Goal: Task Accomplishment & Management: Use online tool/utility

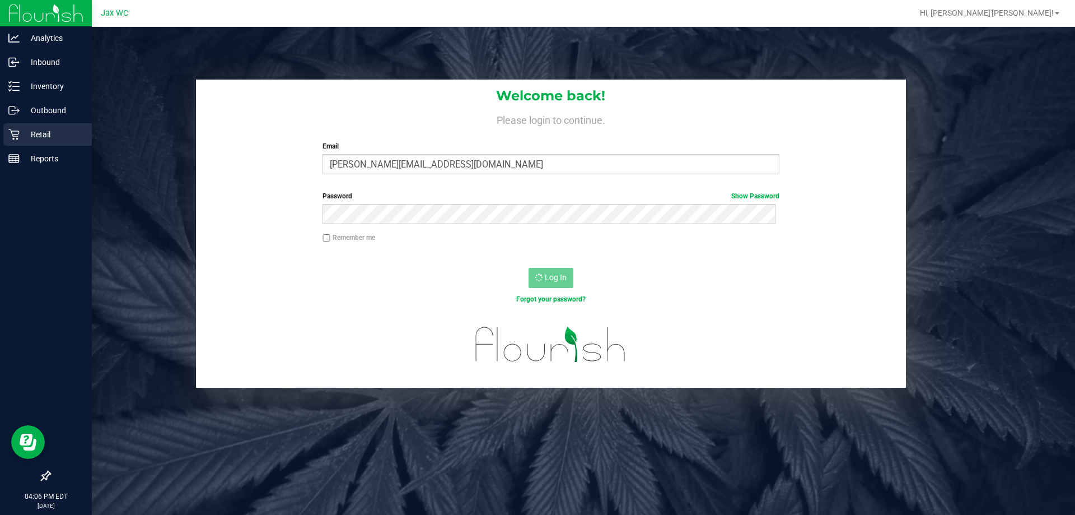
click at [21, 129] on p "Retail" at bounding box center [53, 134] width 67 height 13
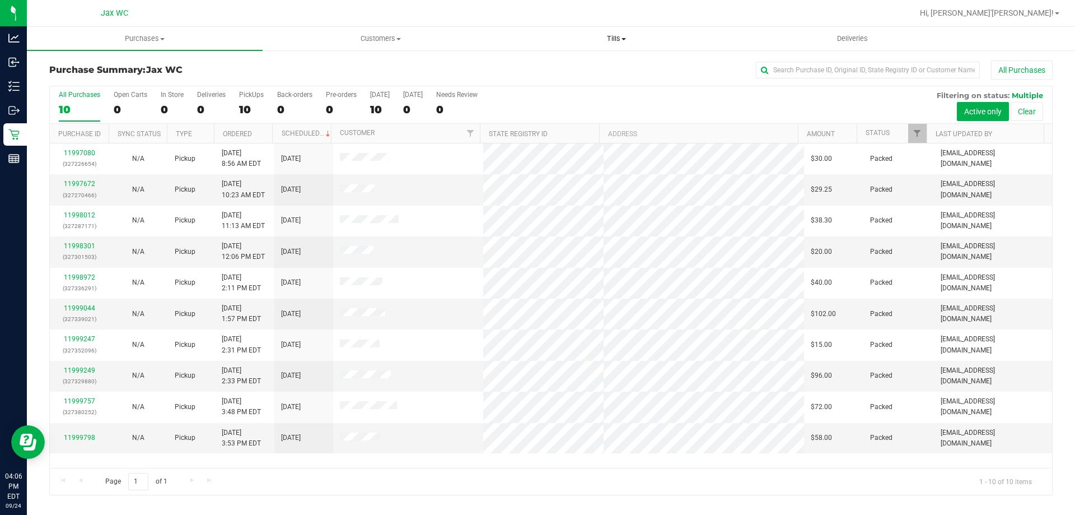
click at [612, 31] on uib-tab-heading "Tills Manage tills Reconcile e-payments" at bounding box center [616, 38] width 235 height 22
click at [552, 69] on span "Manage tills" at bounding box center [536, 68] width 76 height 10
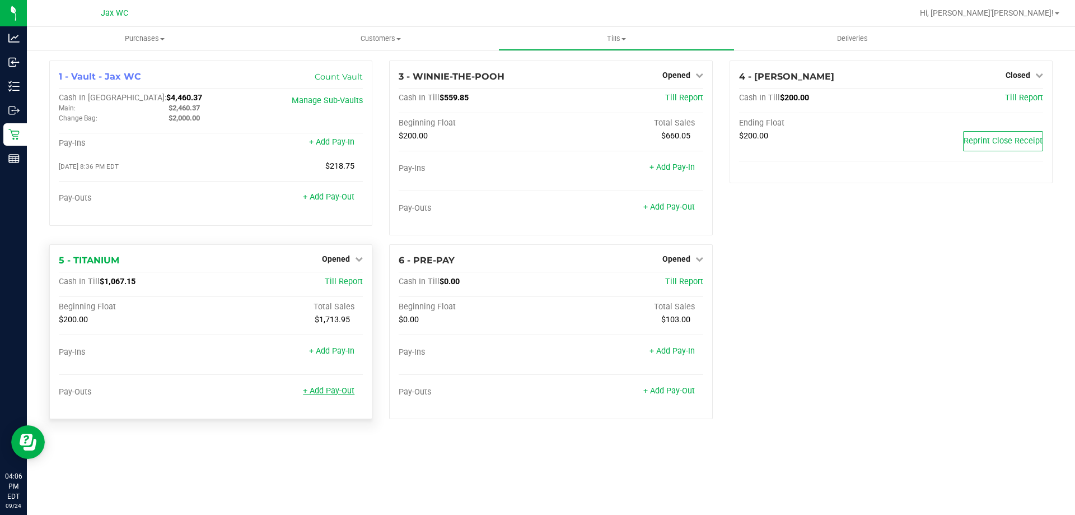
click at [338, 391] on link "+ Add Pay-Out" at bounding box center [329, 391] width 52 height 10
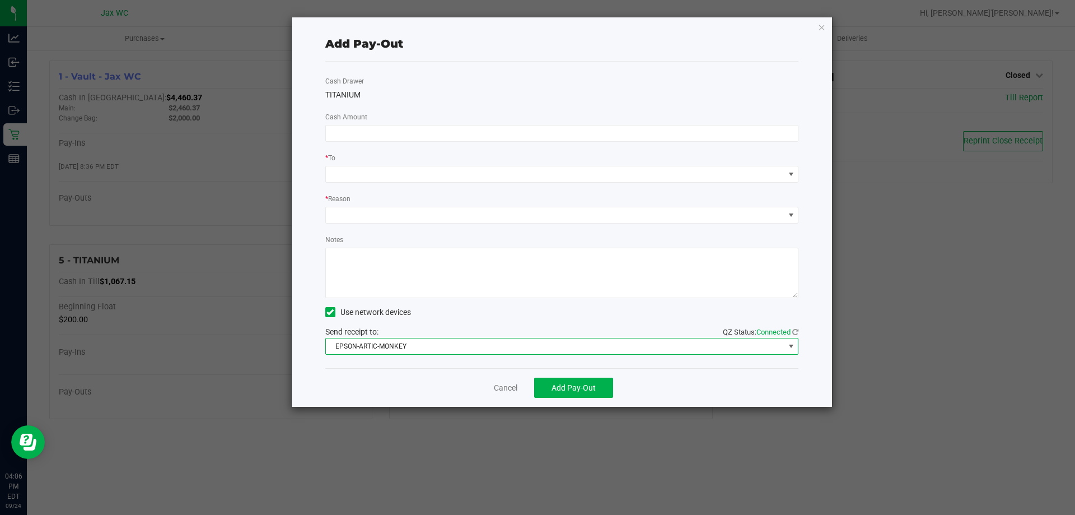
click at [433, 343] on span "EPSON-ARTIC-MONKEY" at bounding box center [555, 346] width 459 height 16
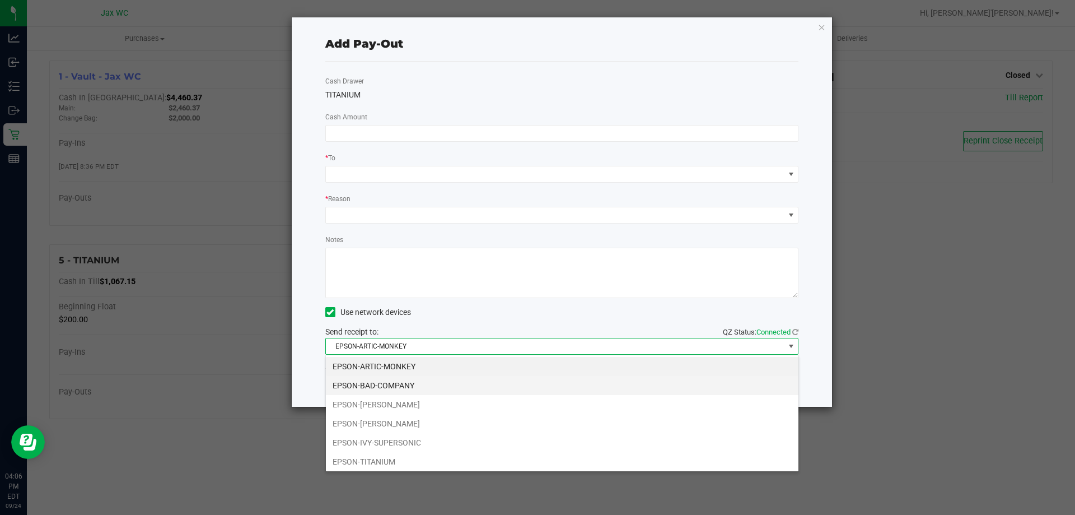
scroll to position [17, 473]
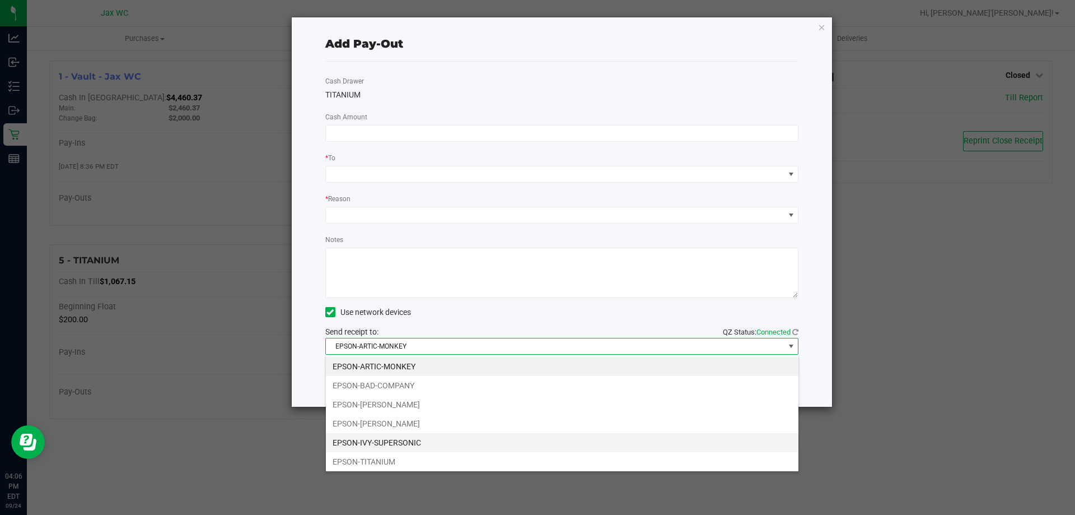
click at [407, 440] on li "EPSON-IVY-SUPERSONIC" at bounding box center [562, 442] width 473 height 19
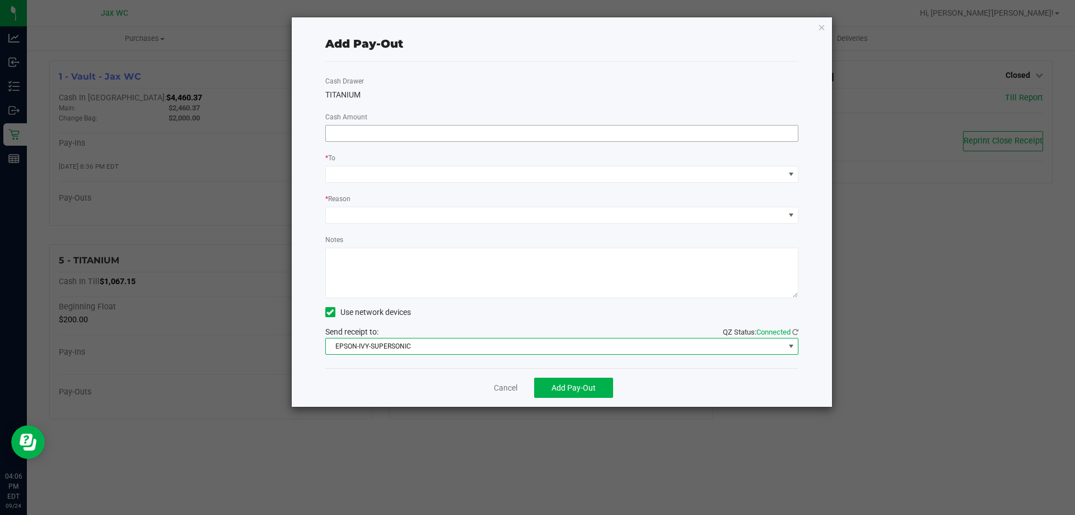
click at [356, 128] on input at bounding box center [562, 133] width 473 height 16
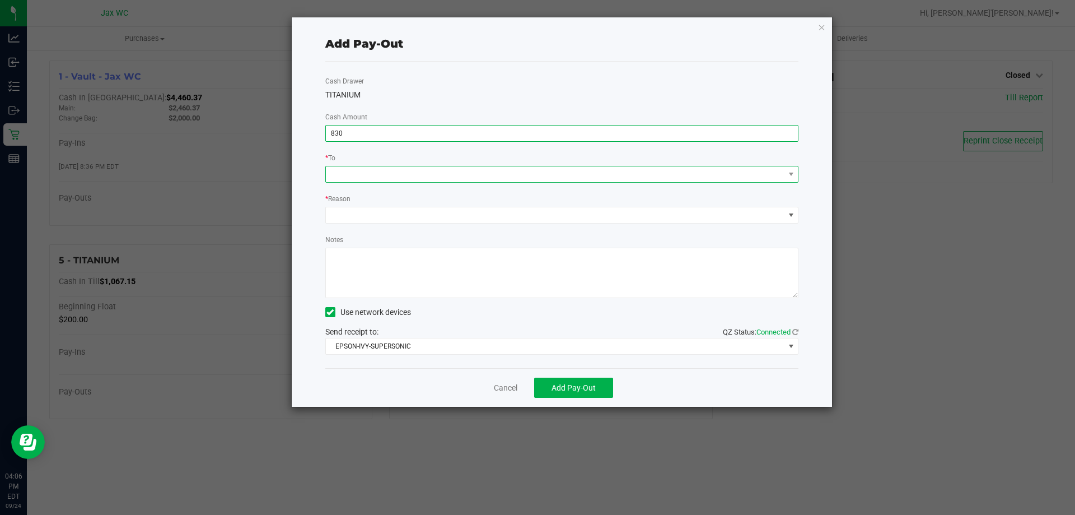
type input "$830.00"
click at [416, 169] on span at bounding box center [555, 174] width 459 height 16
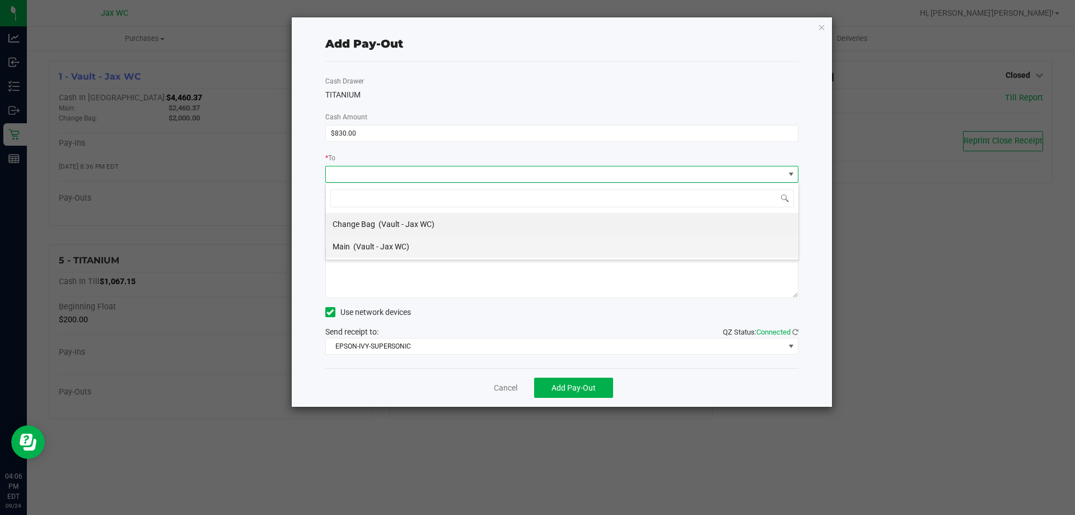
click at [396, 246] on span "(Vault - Jax WC)" at bounding box center [381, 246] width 56 height 9
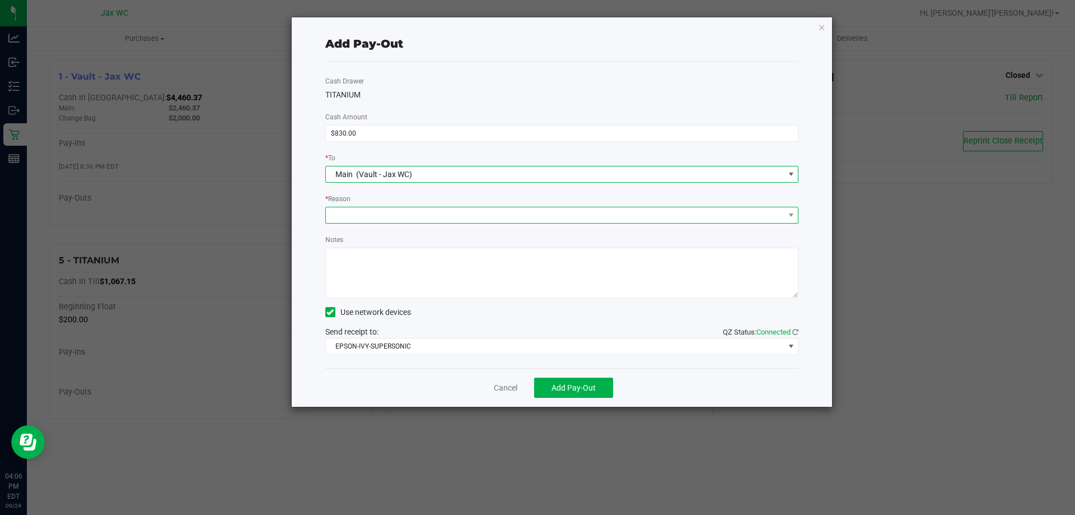
click at [390, 208] on span at bounding box center [555, 215] width 459 height 16
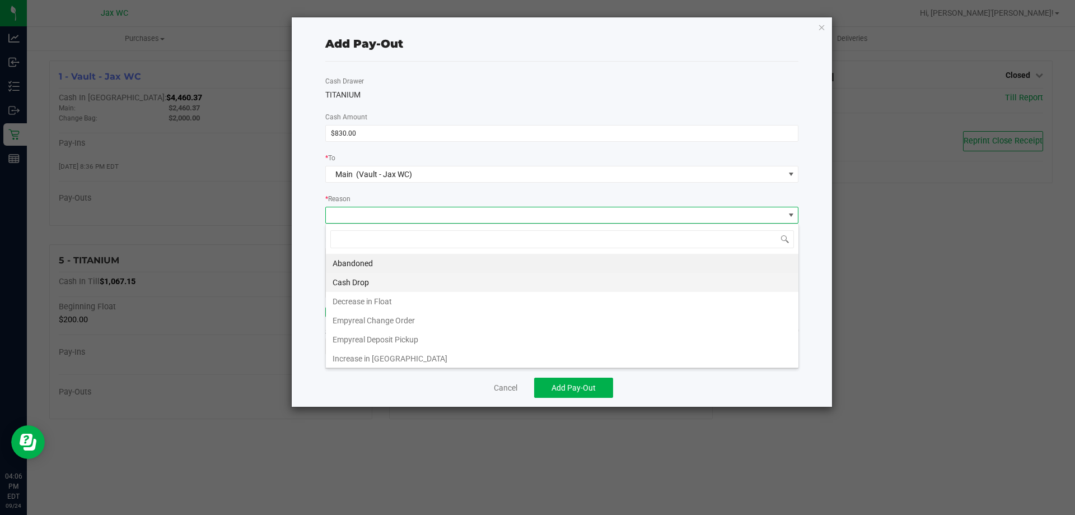
click at [366, 281] on li "Cash Drop" at bounding box center [562, 282] width 473 height 19
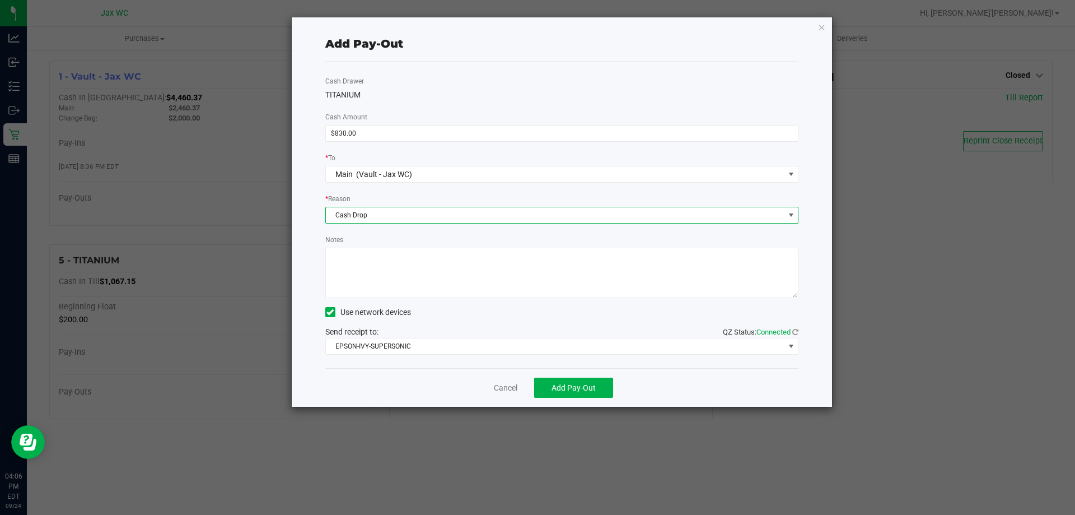
click at [368, 269] on textarea "Notes" at bounding box center [562, 273] width 474 height 50
type textarea "cash drop-ss"
click at [568, 381] on button "Add Pay-Out" at bounding box center [573, 387] width 79 height 20
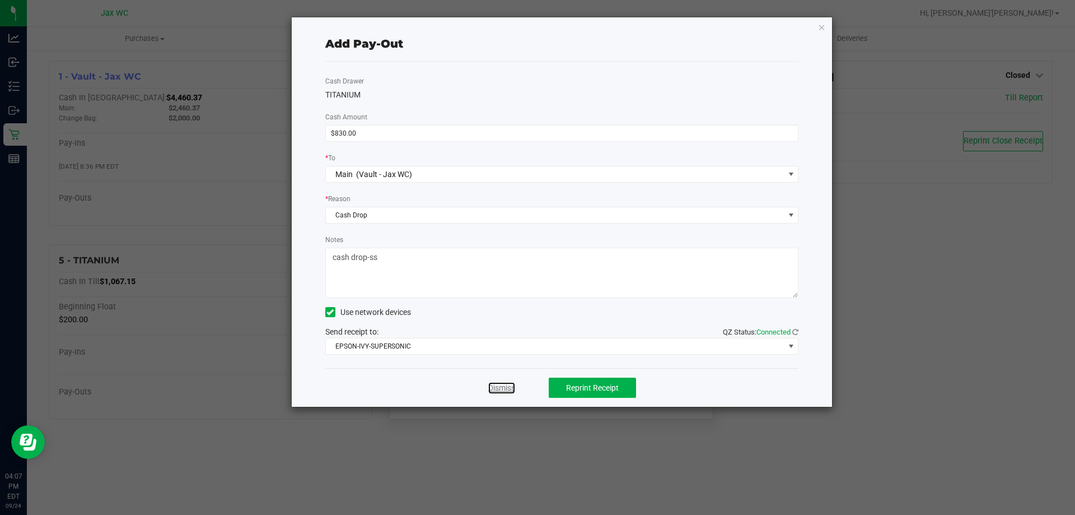
click at [511, 392] on link "Dismiss" at bounding box center [501, 388] width 27 height 12
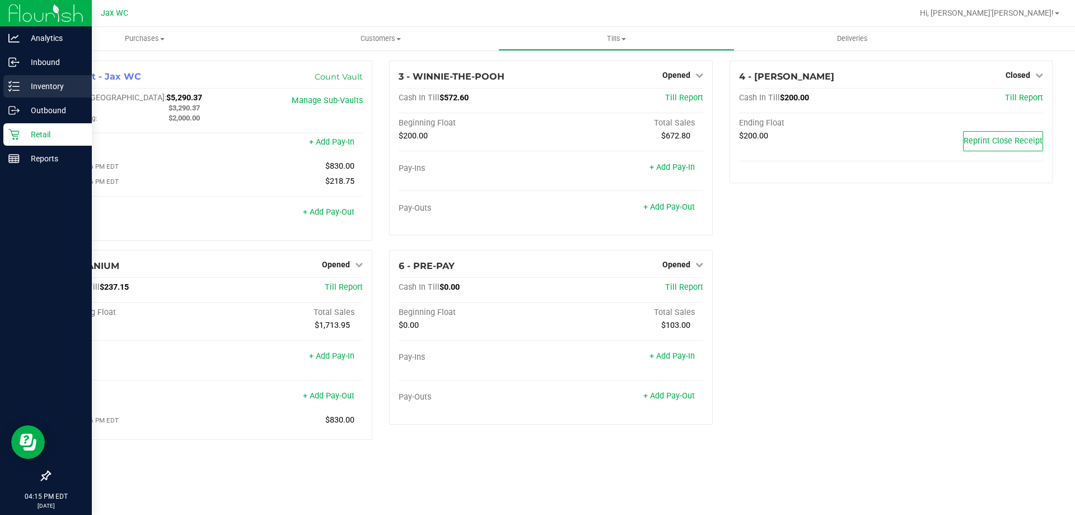
click at [69, 81] on p "Inventory" at bounding box center [53, 86] width 67 height 13
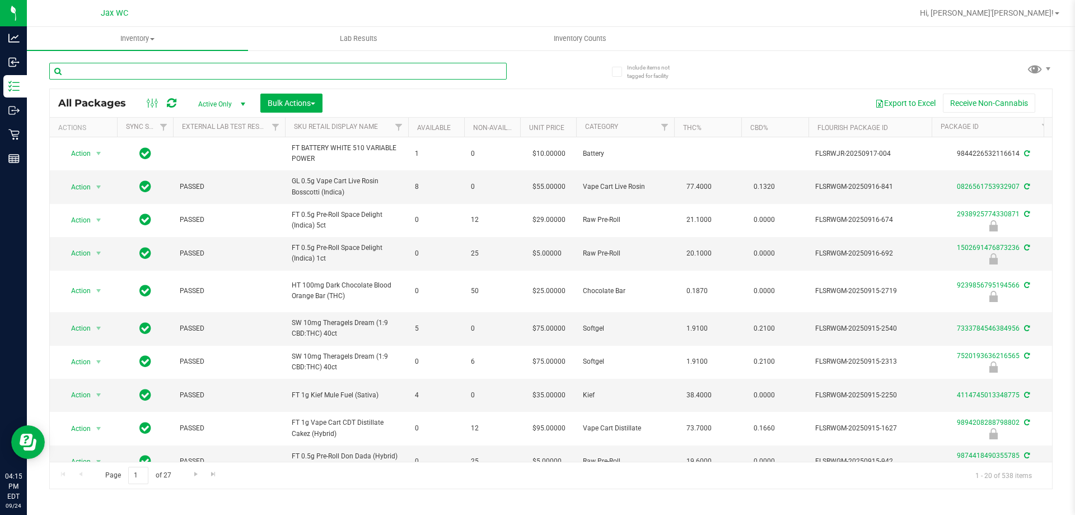
click at [155, 72] on input "text" at bounding box center [278, 71] width 458 height 17
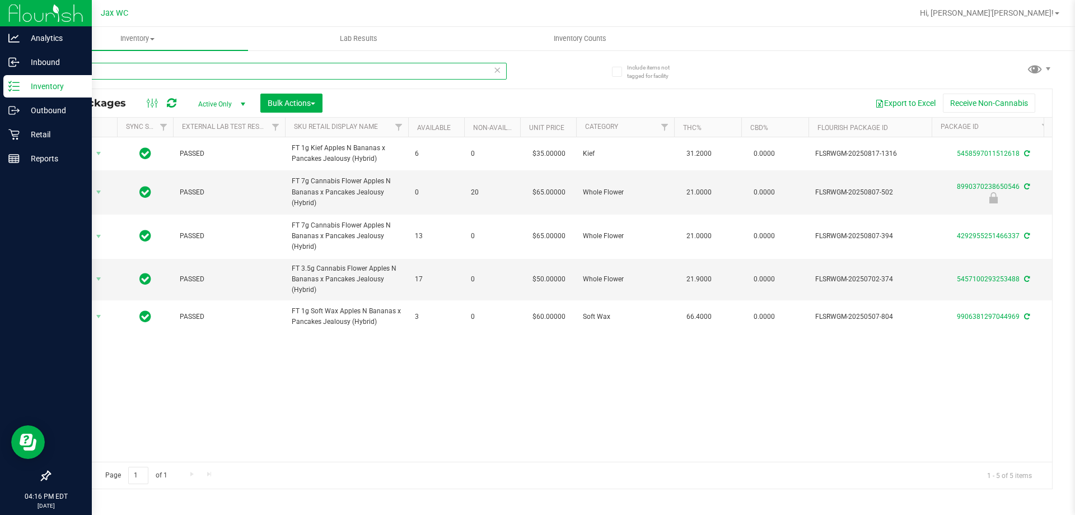
drag, startPoint x: 118, startPoint y: 72, endPoint x: 0, endPoint y: 93, distance: 119.4
click at [0, 92] on div "Analytics Inbound Inventory Outbound Retail Reports 04:16 PM EDT [DATE] 09/24 J…" at bounding box center [537, 257] width 1075 height 515
type input "gss"
